Goal: Transaction & Acquisition: Book appointment/travel/reservation

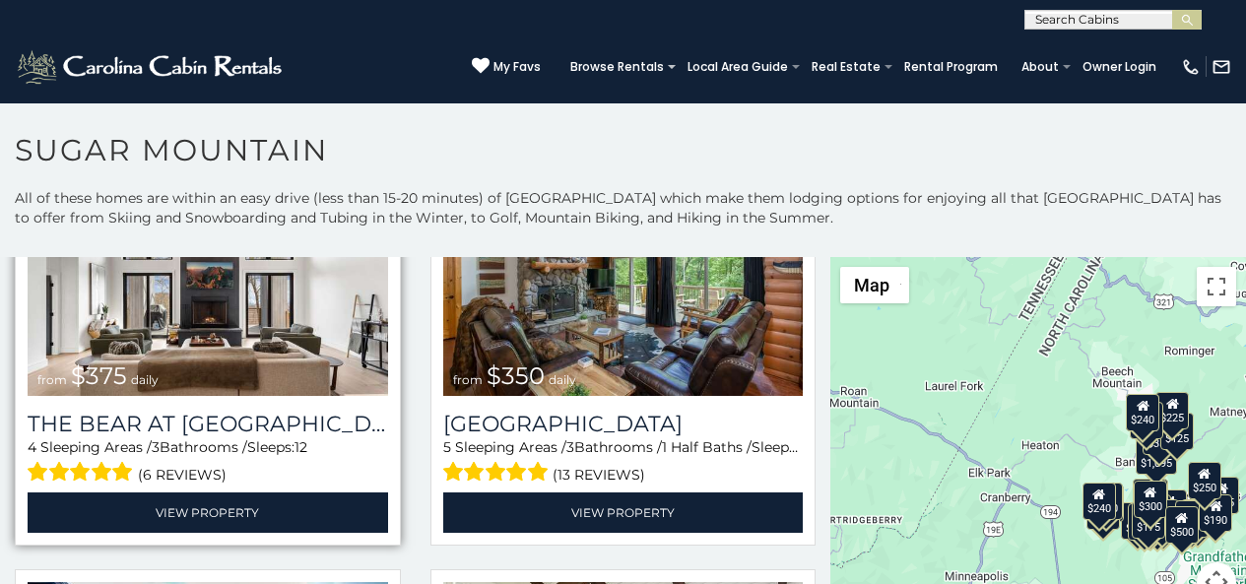
scroll to position [165, 0]
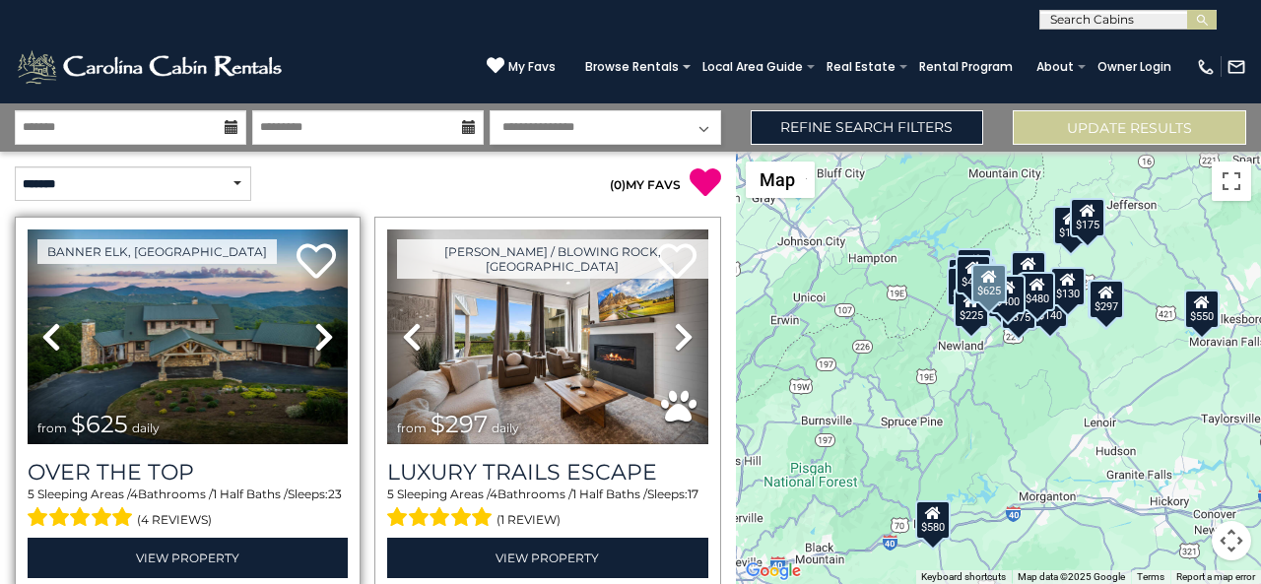
click at [29, 579] on div "Banner Elk, NC Previous Next from" at bounding box center [188, 404] width 346 height 374
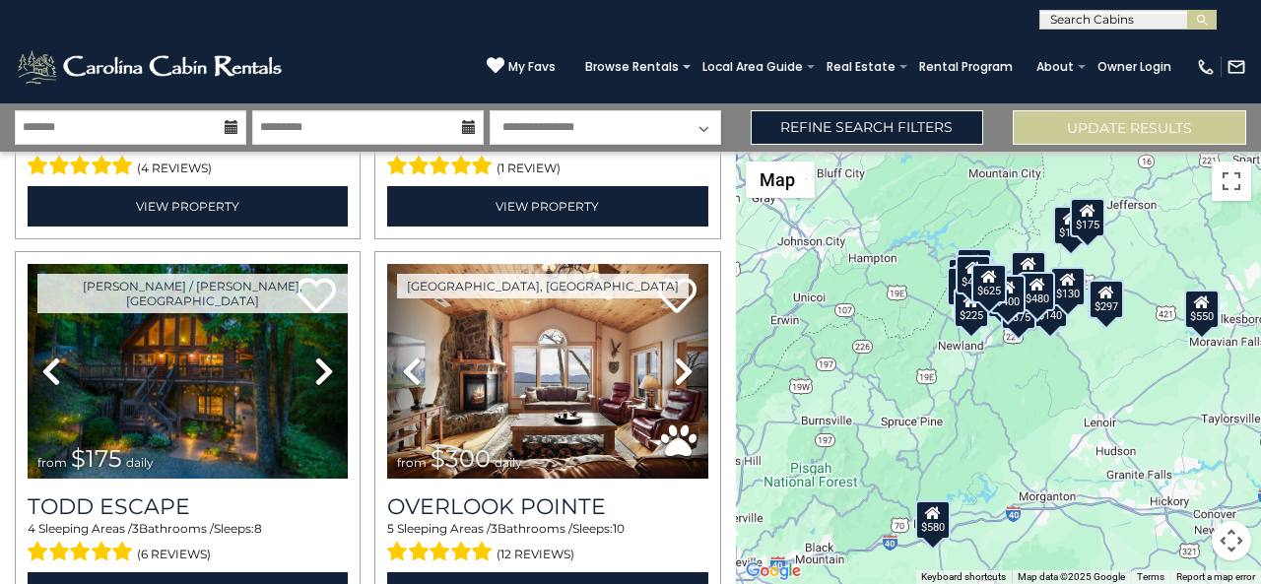
scroll to position [378, 0]
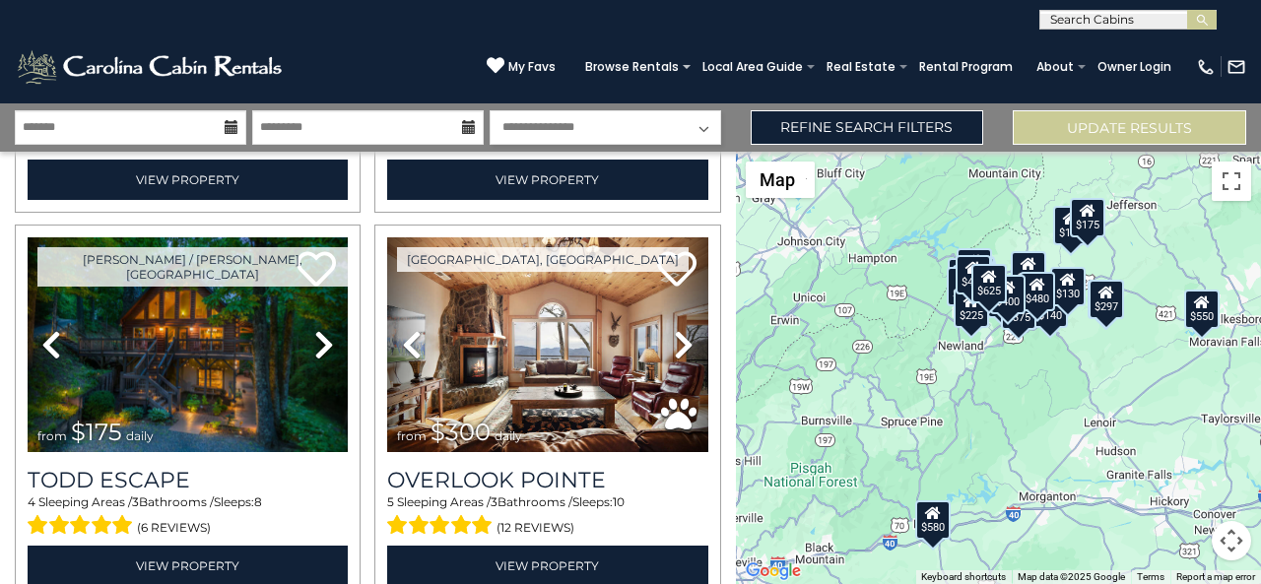
click at [1260, 553] on div "$625 $297 $175 $300 $580 $290 $424 $395 $270 $185 $230 $550 $349 $230 $160 $325…" at bounding box center [998, 368] width 525 height 433
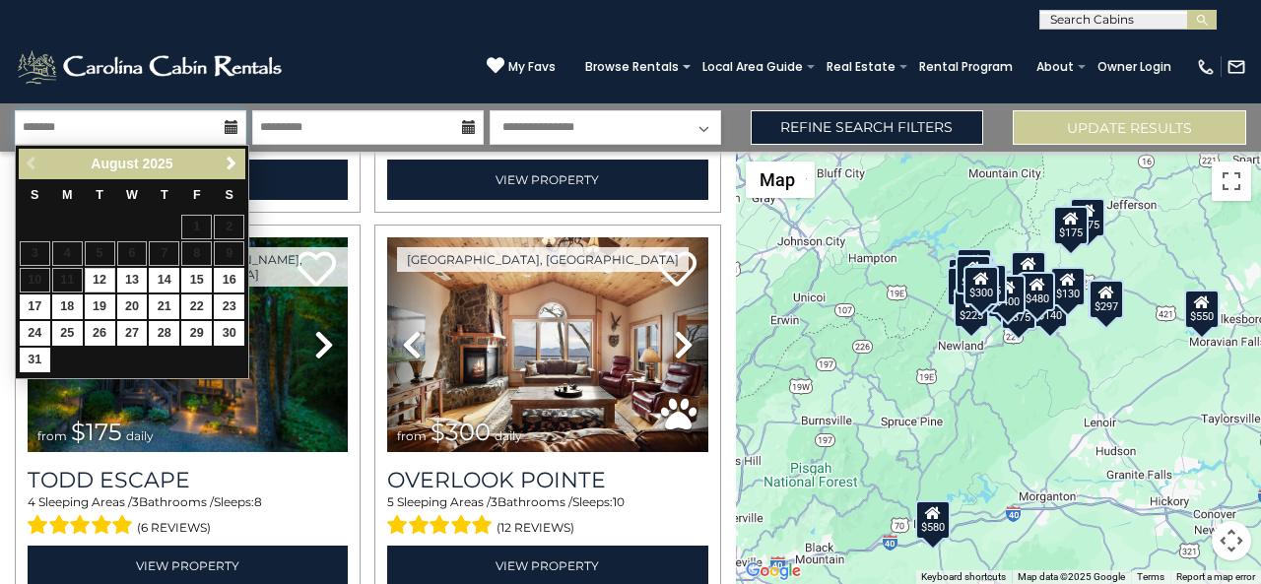
click at [38, 120] on input "text" at bounding box center [131, 127] width 232 height 34
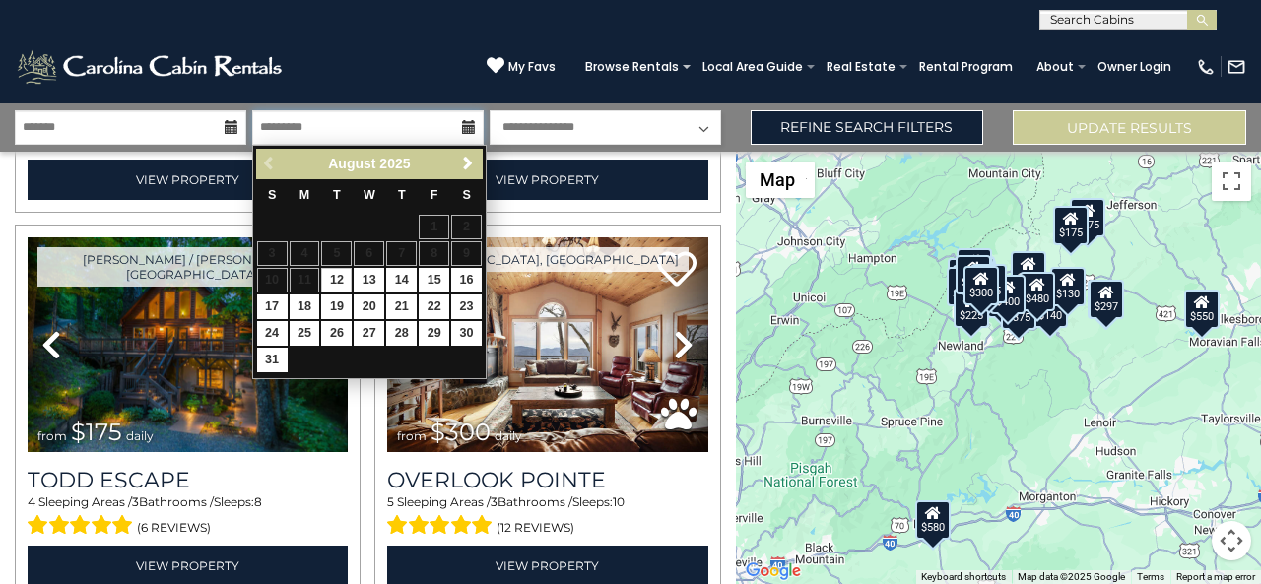
click at [300, 118] on input "text" at bounding box center [368, 127] width 232 height 34
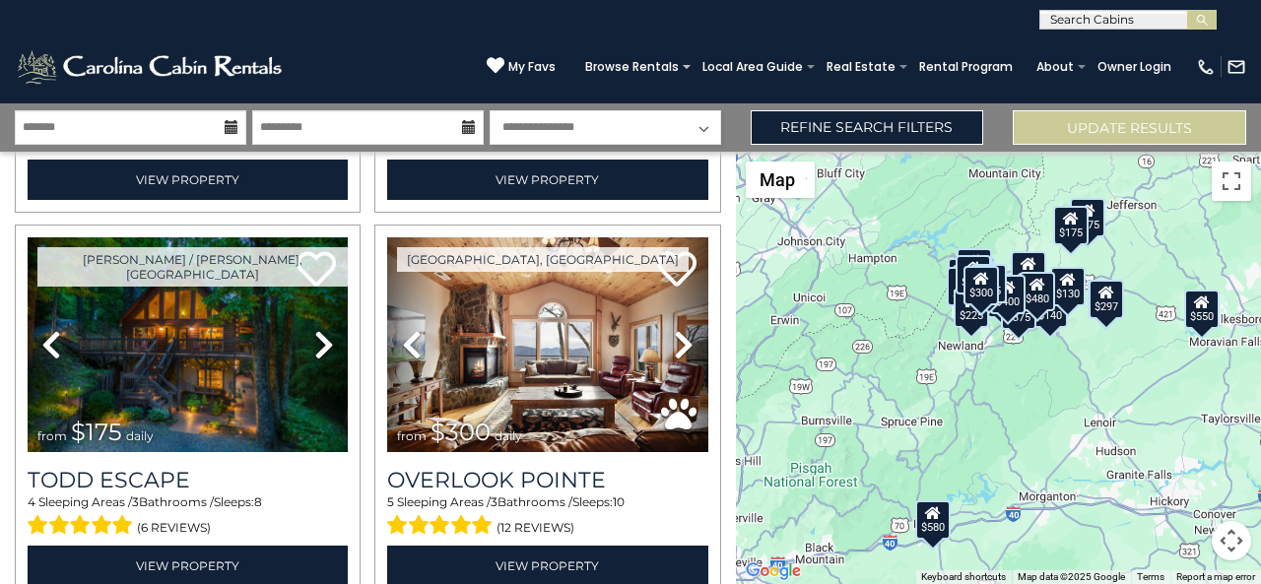
click at [536, 113] on select "**********" at bounding box center [606, 127] width 232 height 34
select select "*"
click at [490, 110] on select "**********" at bounding box center [606, 127] width 232 height 34
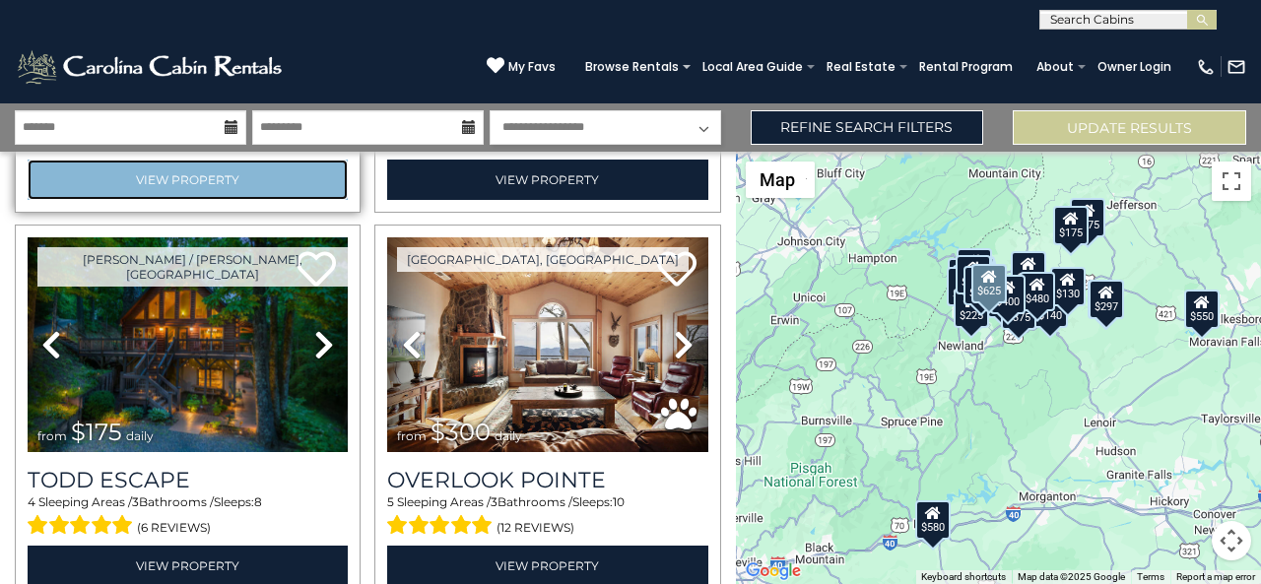
click at [65, 188] on link "View Property" at bounding box center [188, 180] width 320 height 40
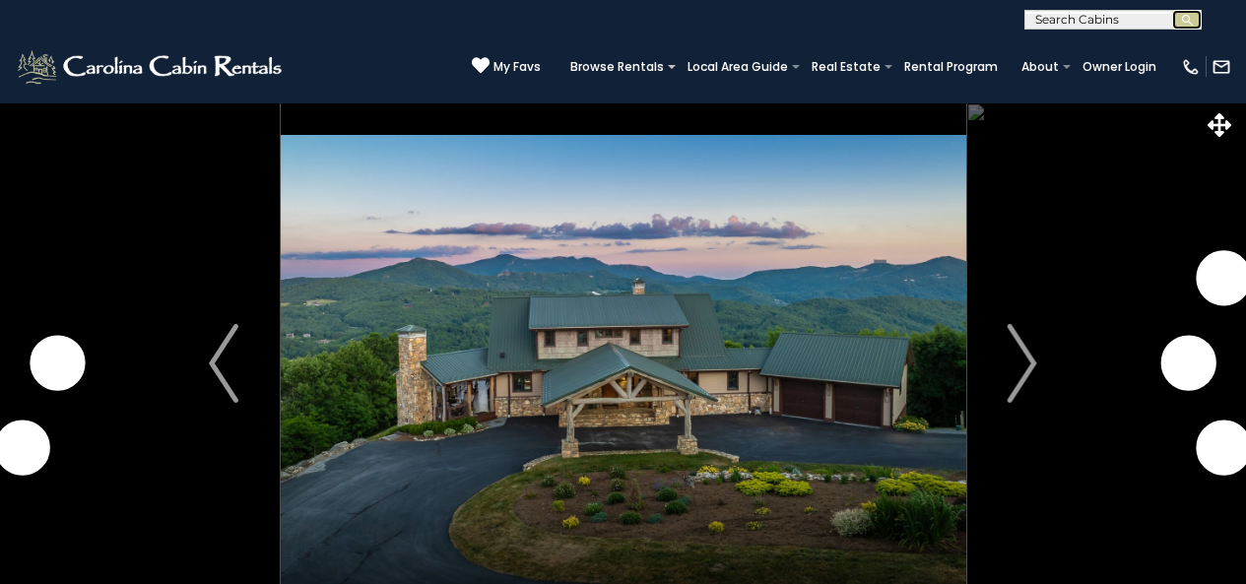
click at [1182, 16] on img "submit" at bounding box center [1187, 20] width 15 height 15
